Goal: Find specific page/section: Find specific page/section

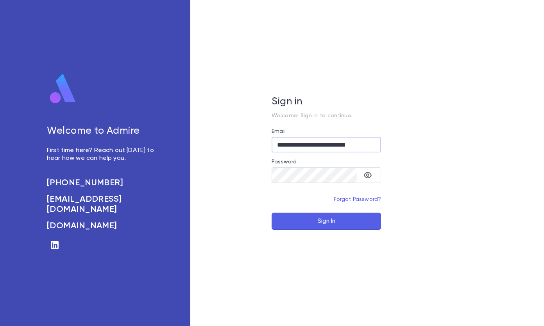
scroll to position [0, 2]
drag, startPoint x: 0, startPoint y: 0, endPoint x: 323, endPoint y: 221, distance: 391.7
click at [323, 221] on button "Sign In" at bounding box center [327, 221] width 110 height 17
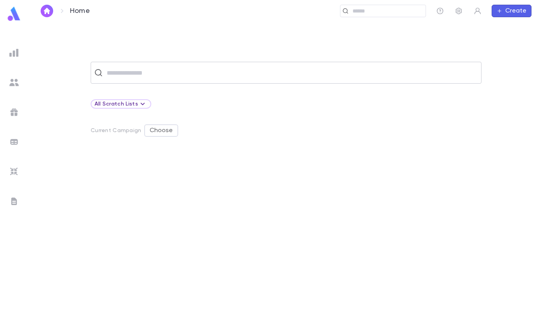
click at [135, 69] on input "text" at bounding box center [291, 72] width 374 height 15
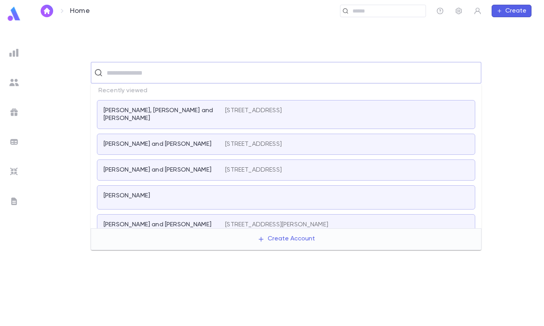
type input "*"
type input "********"
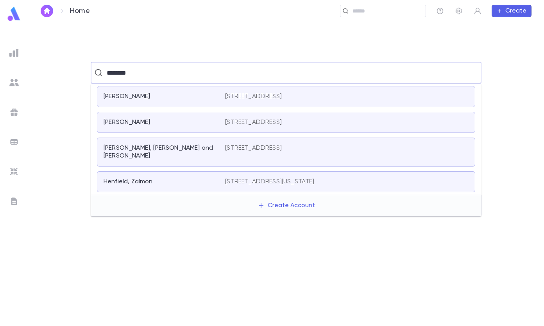
click at [165, 146] on p "[PERSON_NAME], [PERSON_NAME] and [PERSON_NAME]" at bounding box center [160, 152] width 112 height 16
